Goal: Go to known website: Access a specific website the user already knows

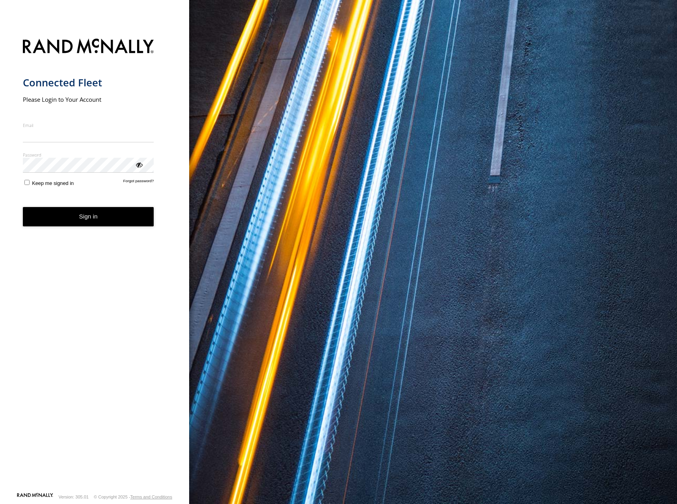
type input "**********"
click at [129, 221] on button "Sign in" at bounding box center [88, 216] width 131 height 19
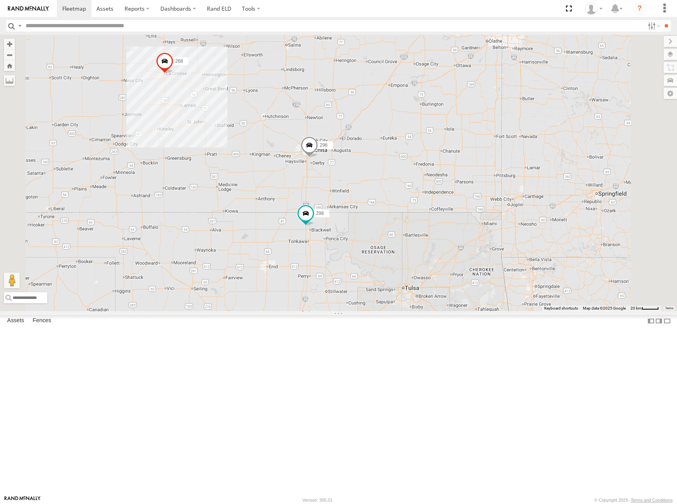
drag, startPoint x: 482, startPoint y: 177, endPoint x: 482, endPoint y: 123, distance: 53.6
click at [482, 123] on div "298 296 268 264" at bounding box center [338, 173] width 677 height 276
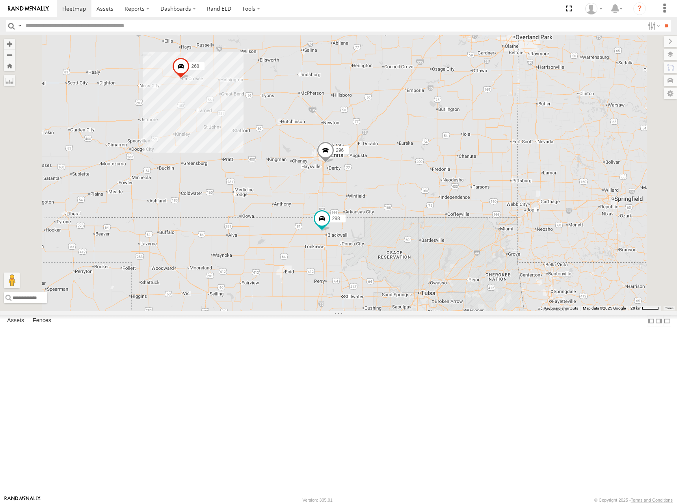
drag, startPoint x: 503, startPoint y: 130, endPoint x: 588, endPoint y: 149, distance: 87.4
click at [588, 149] on div "298 296 268 264" at bounding box center [338, 173] width 677 height 276
